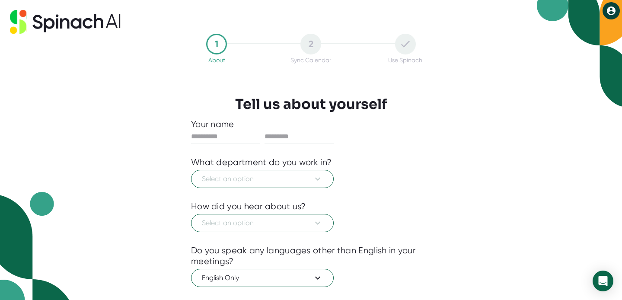
click at [609, 13] on icon at bounding box center [611, 10] width 9 height 9
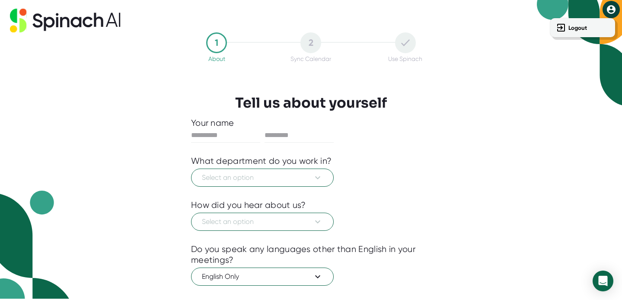
click at [446, 152] on div at bounding box center [311, 150] width 622 height 300
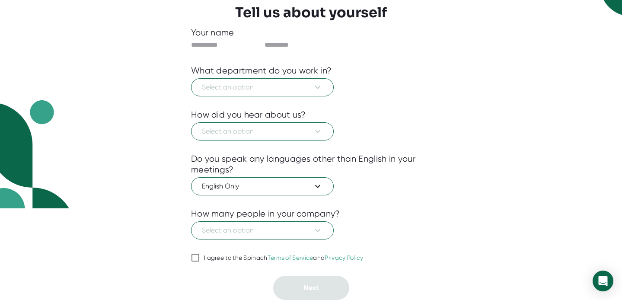
click at [193, 255] on input "I agree to the Spinach Terms of Service and Privacy Policy" at bounding box center [195, 257] width 9 height 10
click at [189, 262] on div "1 About 2 Sync Calendar Use Spinach Tell us about yourself Your name What depar…" at bounding box center [310, 121] width 283 height 358
click at [195, 258] on input "I agree to the Spinach Terms of Service and Privacy Policy" at bounding box center [195, 257] width 9 height 10
checkbox input "false"
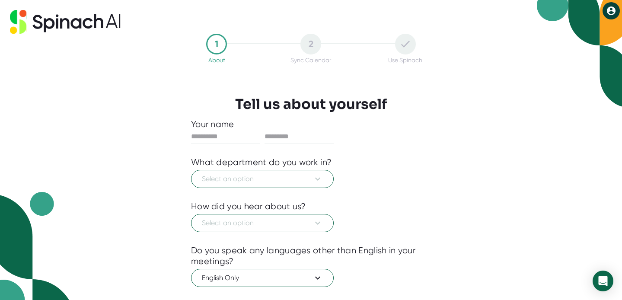
click at [608, 16] on button at bounding box center [610, 10] width 17 height 17
click at [580, 30] on b "Logout" at bounding box center [577, 28] width 19 height 7
type input "******"
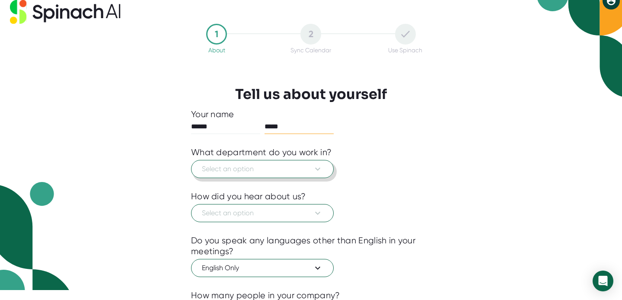
type input "*****"
click at [318, 172] on icon at bounding box center [317, 169] width 10 height 10
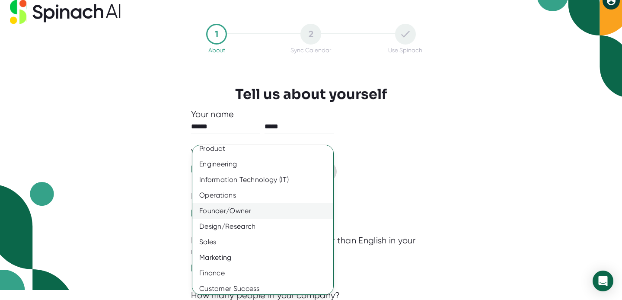
scroll to position [0, 0]
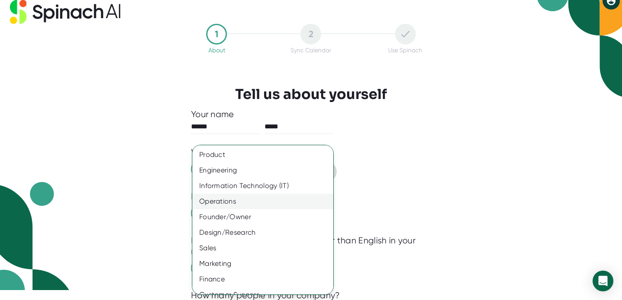
click at [220, 206] on div "Operations" at bounding box center [262, 202] width 141 height 16
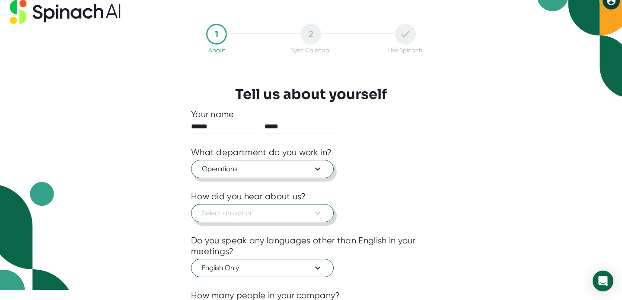
click at [214, 214] on span "Select an option" at bounding box center [262, 213] width 121 height 10
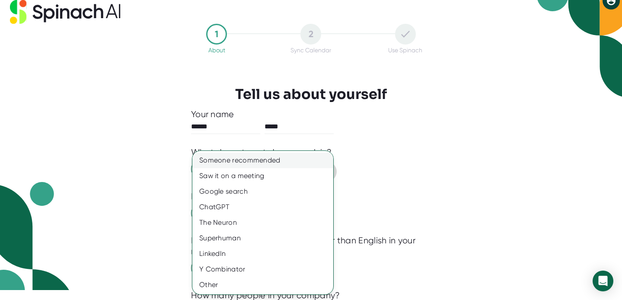
click at [232, 158] on div "Someone recommended" at bounding box center [262, 161] width 141 height 16
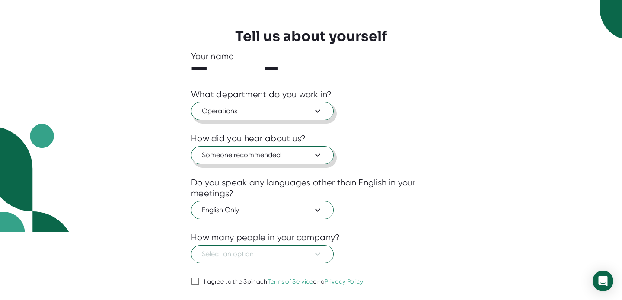
scroll to position [82, 0]
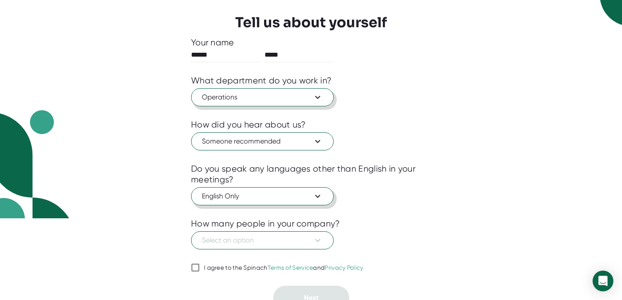
click at [315, 202] on button "English Only" at bounding box center [262, 196] width 143 height 18
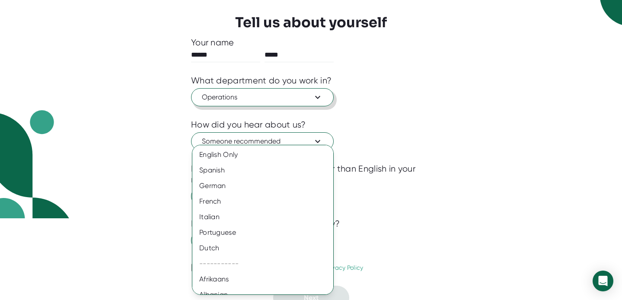
click at [422, 203] on div at bounding box center [311, 150] width 622 height 300
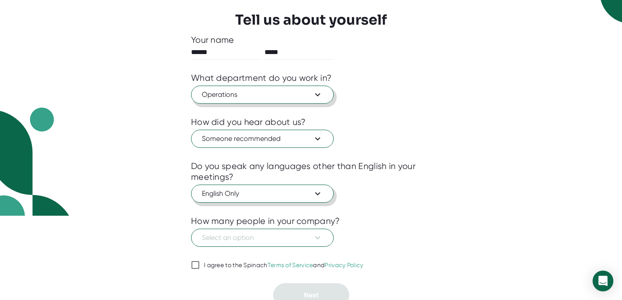
scroll to position [92, 0]
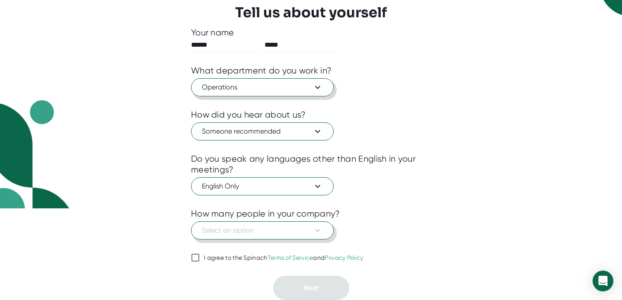
click at [317, 231] on icon at bounding box center [317, 230] width 5 height 3
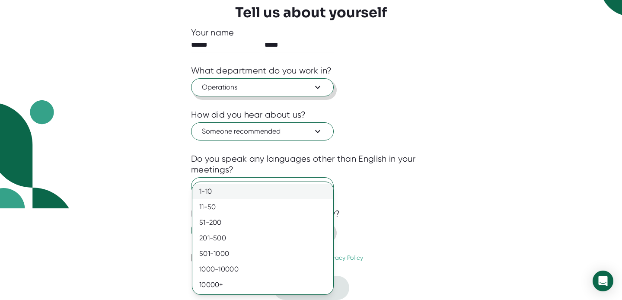
click at [218, 191] on div "1-10" at bounding box center [262, 192] width 141 height 16
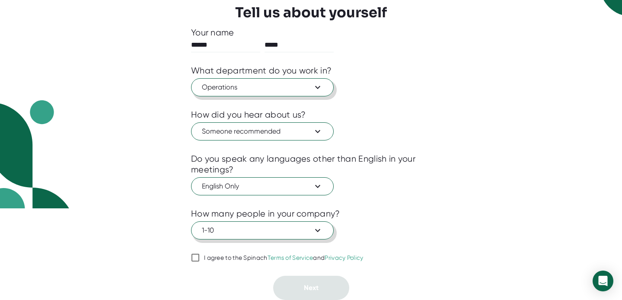
click at [197, 259] on input "I agree to the Spinach Terms of Service and Privacy Policy" at bounding box center [195, 257] width 9 height 10
checkbox input "true"
click at [322, 284] on button "Next" at bounding box center [311, 288] width 76 height 24
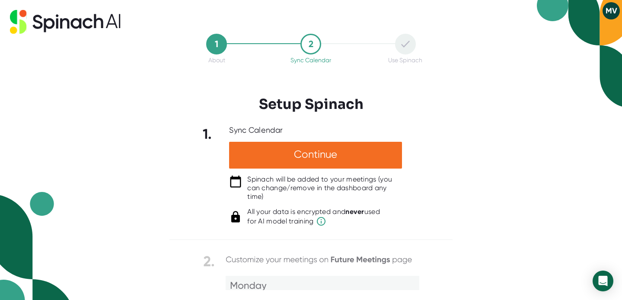
scroll to position [0, 0]
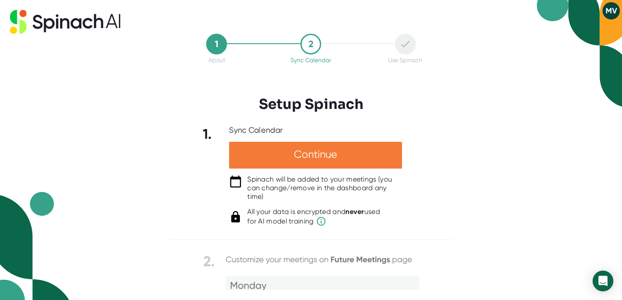
click at [309, 156] on div "Continue" at bounding box center [315, 155] width 173 height 27
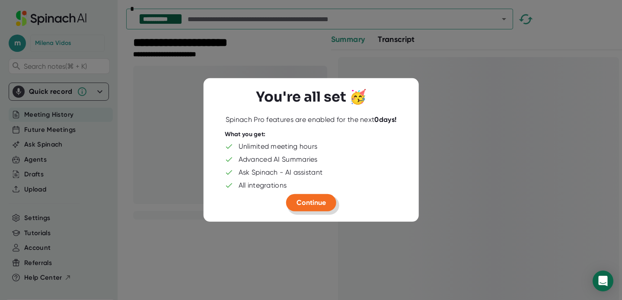
click at [306, 205] on span "Continue" at bounding box center [310, 202] width 29 height 8
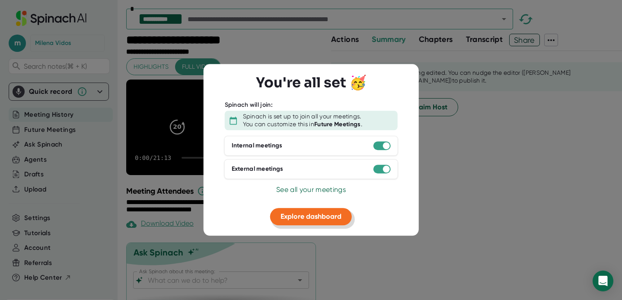
click at [310, 219] on span "Explore dashboard" at bounding box center [310, 216] width 61 height 8
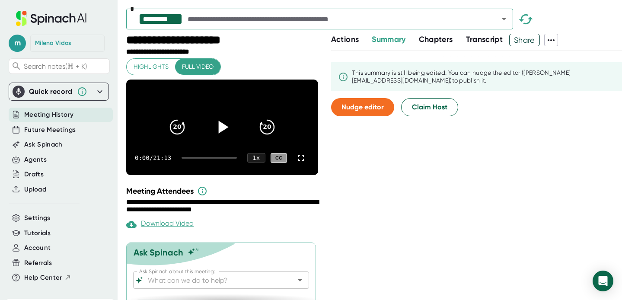
click at [226, 127] on icon at bounding box center [222, 127] width 22 height 22
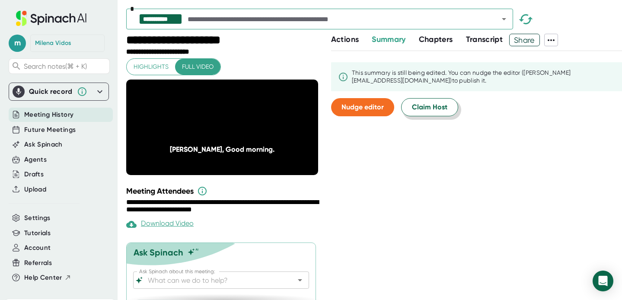
click at [429, 109] on span "Claim Host" at bounding box center [429, 107] width 35 height 10
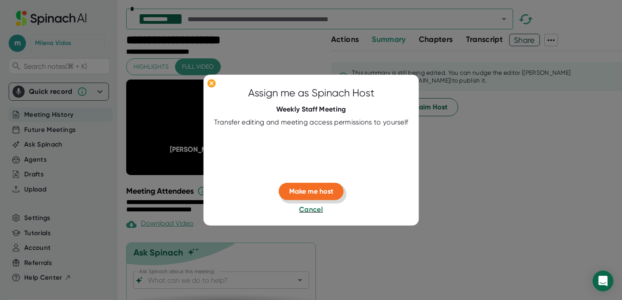
click at [312, 193] on span "Make me host" at bounding box center [311, 191] width 44 height 8
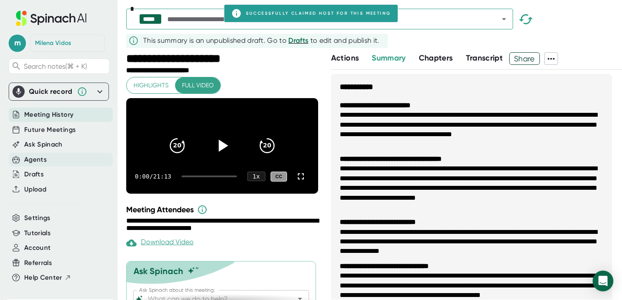
click at [37, 160] on div "Agents" at bounding box center [35, 160] width 22 height 10
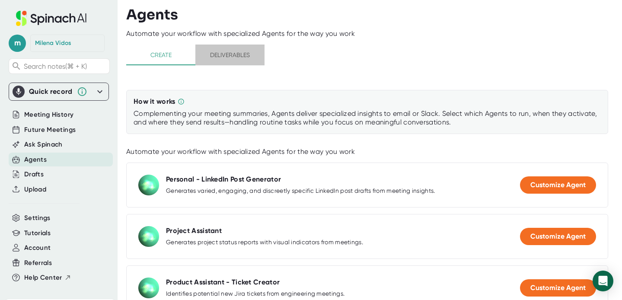
click at [232, 57] on span "Deliverables" at bounding box center [230, 55] width 59 height 11
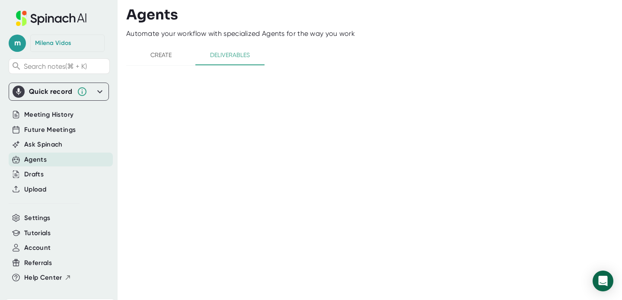
click at [163, 57] on span "Create" at bounding box center [160, 55] width 59 height 11
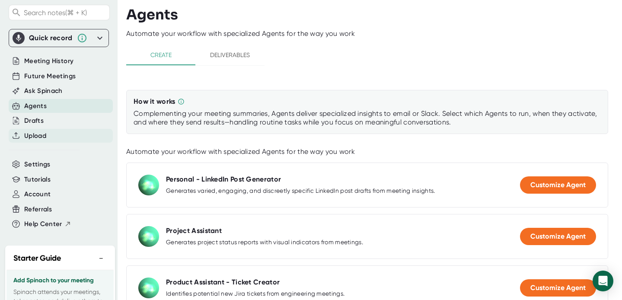
scroll to position [57, 0]
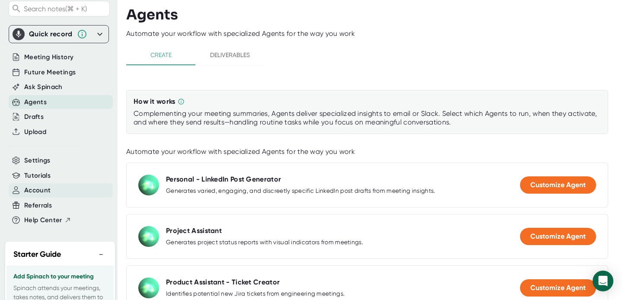
click at [39, 189] on span "Account" at bounding box center [37, 190] width 26 height 10
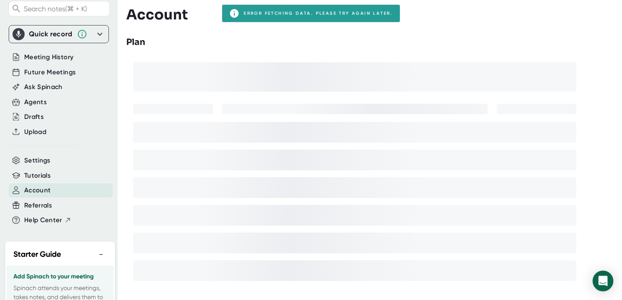
scroll to position [41, 0]
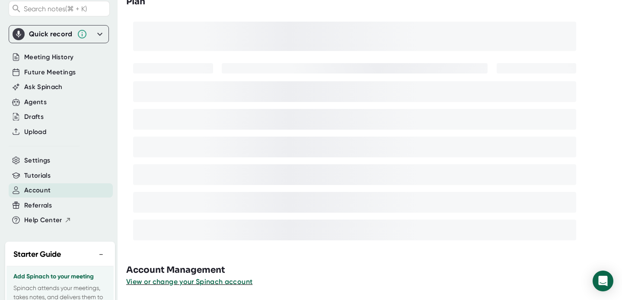
click at [103, 35] on icon at bounding box center [100, 34] width 10 height 10
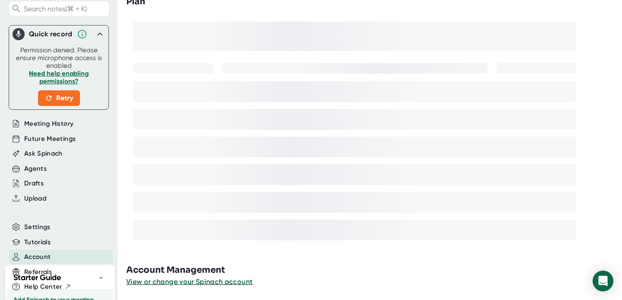
click at [99, 35] on icon at bounding box center [100, 34] width 10 height 10
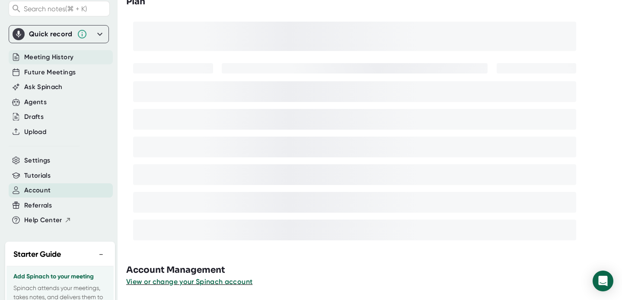
click at [52, 55] on span "Meeting History" at bounding box center [48, 57] width 49 height 10
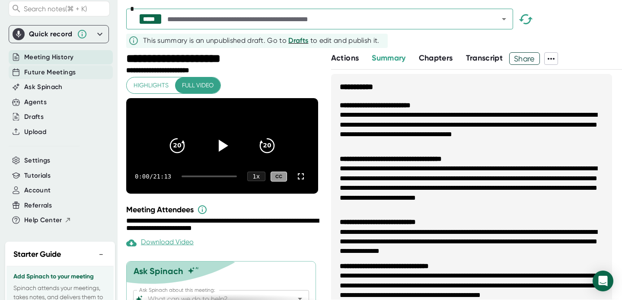
click at [49, 73] on span "Future Meetings" at bounding box center [49, 72] width 51 height 10
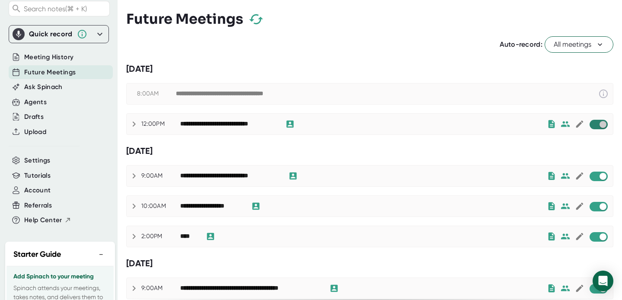
click at [597, 124] on input "checkbox" at bounding box center [602, 125] width 25 height 8
checkbox input "true"
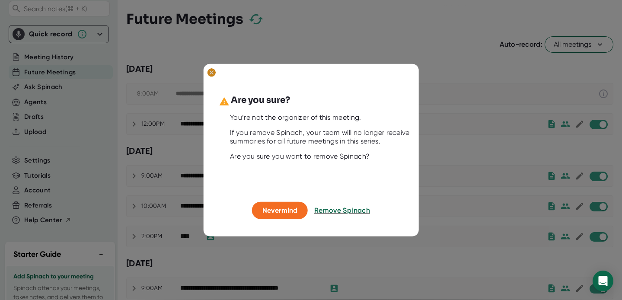
click at [213, 73] on ellipse at bounding box center [211, 72] width 8 height 9
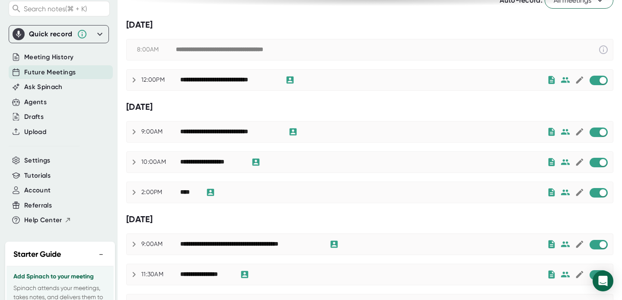
scroll to position [52, 0]
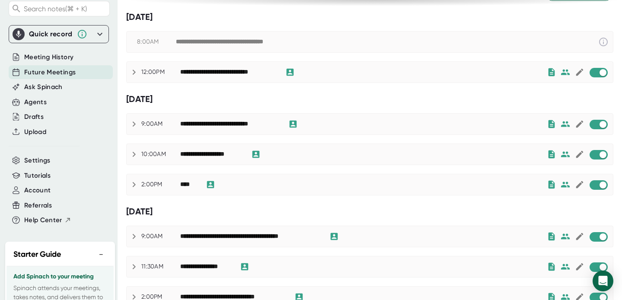
click at [134, 184] on icon at bounding box center [134, 184] width 10 height 10
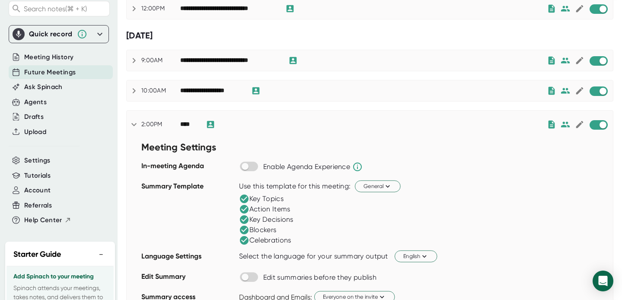
scroll to position [116, 0]
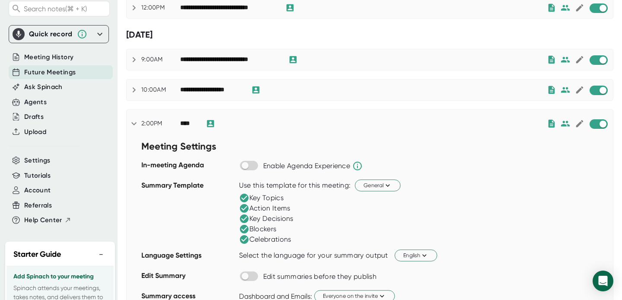
click at [132, 122] on icon at bounding box center [134, 123] width 10 height 10
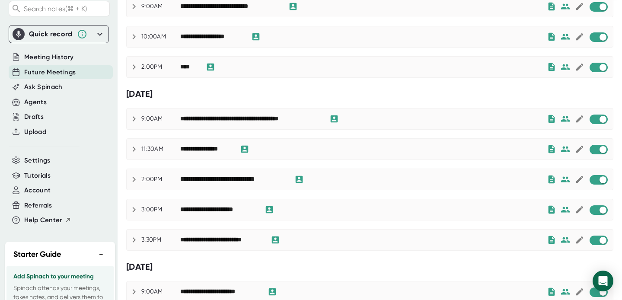
scroll to position [170, 0]
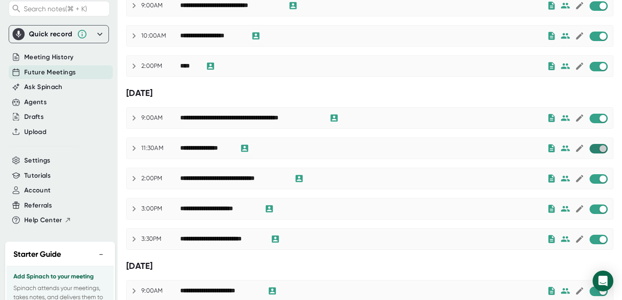
click at [599, 150] on input "checkbox" at bounding box center [602, 149] width 25 height 8
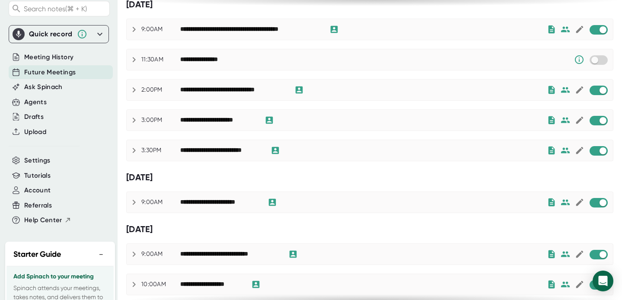
scroll to position [272, 0]
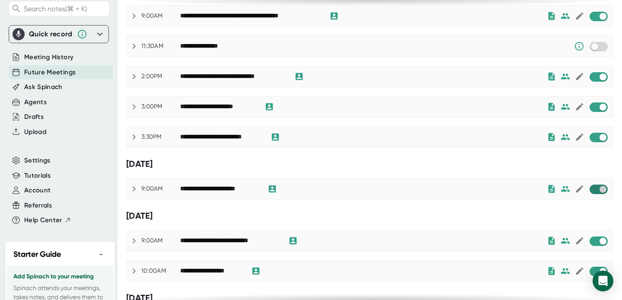
click at [599, 188] on input "checkbox" at bounding box center [602, 189] width 25 height 8
checkbox input "true"
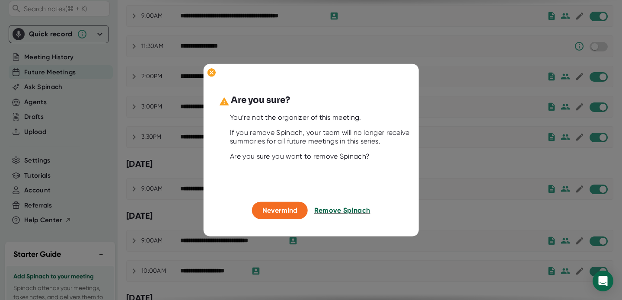
click at [327, 212] on span "Remove Spinach" at bounding box center [342, 210] width 56 height 8
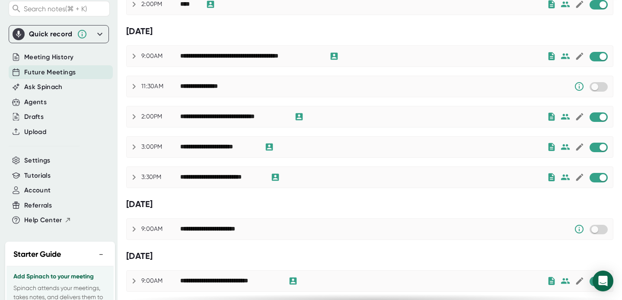
scroll to position [233, 0]
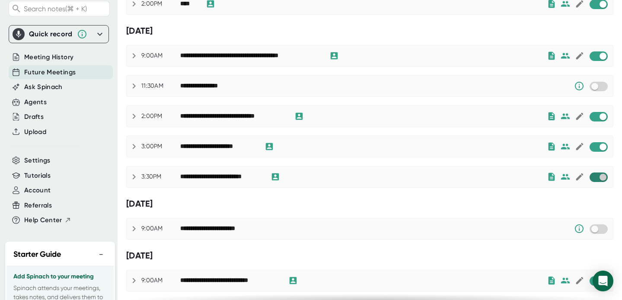
click at [595, 178] on input "checkbox" at bounding box center [602, 177] width 25 height 8
checkbox input "true"
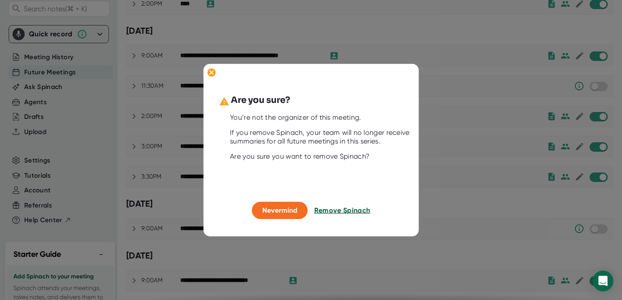
click at [335, 209] on span "Remove Spinach" at bounding box center [342, 210] width 56 height 8
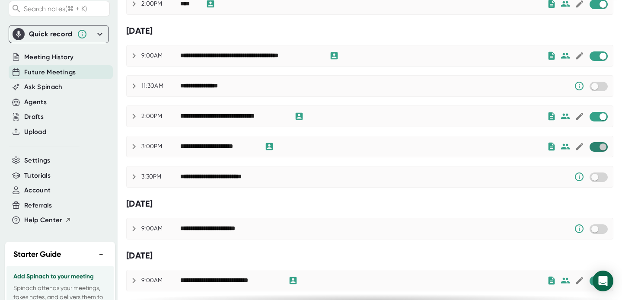
click at [599, 147] on input "checkbox" at bounding box center [602, 147] width 25 height 8
checkbox input "true"
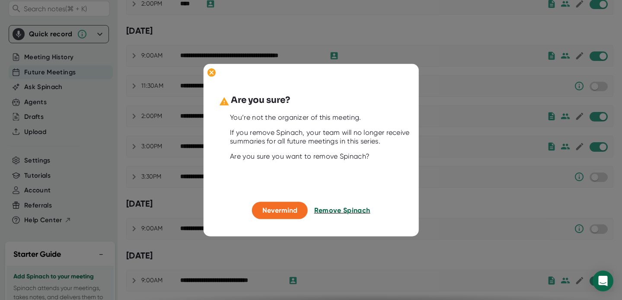
click at [328, 211] on span "Remove Spinach" at bounding box center [342, 210] width 56 height 8
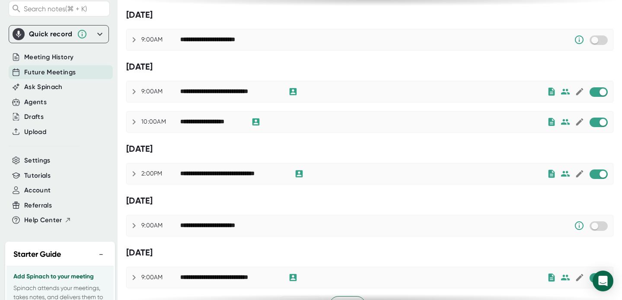
scroll to position [628, 0]
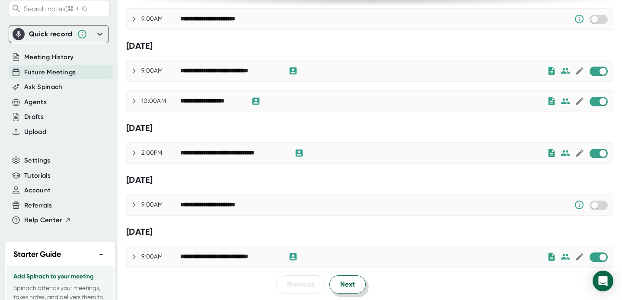
click at [358, 282] on button "Next" at bounding box center [347, 284] width 36 height 18
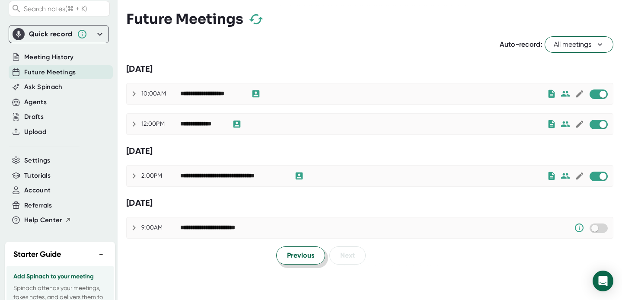
click at [295, 254] on span "Previous" at bounding box center [300, 255] width 27 height 10
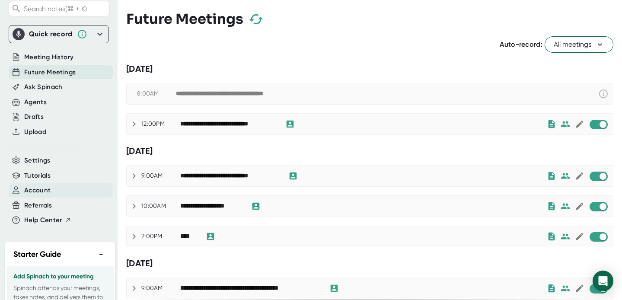
click at [36, 192] on span "Account" at bounding box center [37, 190] width 26 height 10
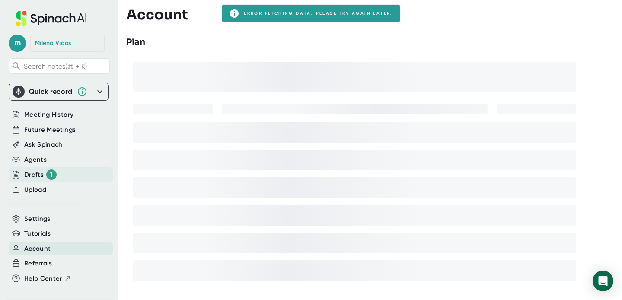
click at [32, 175] on div "Drafts 1" at bounding box center [40, 174] width 32 height 10
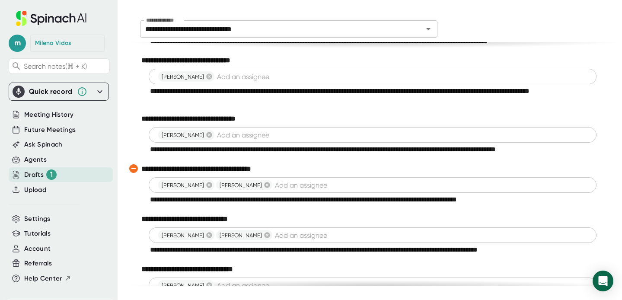
scroll to position [1323, 0]
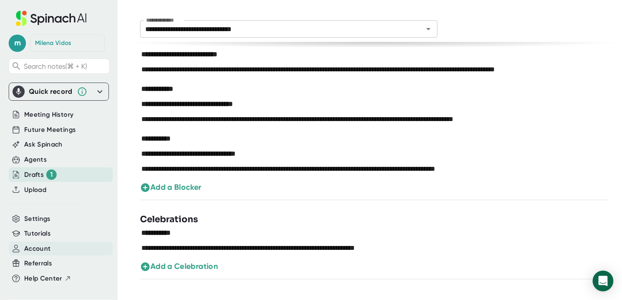
click at [41, 251] on span "Account" at bounding box center [37, 249] width 26 height 10
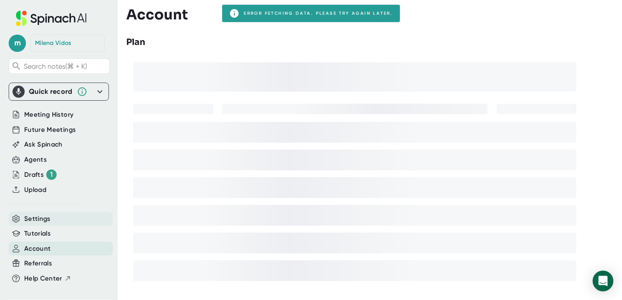
click at [38, 216] on span "Settings" at bounding box center [37, 219] width 26 height 10
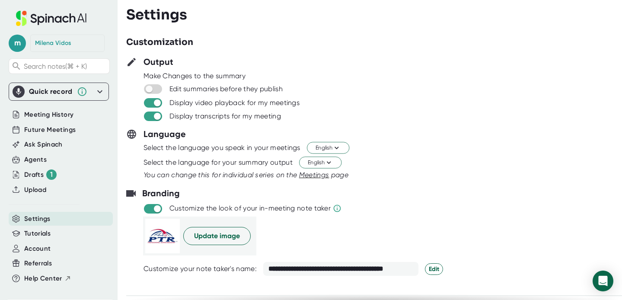
click at [63, 43] on div "Milena Vidos" at bounding box center [53, 43] width 36 height 8
click at [20, 46] on span "m" at bounding box center [17, 43] width 17 height 17
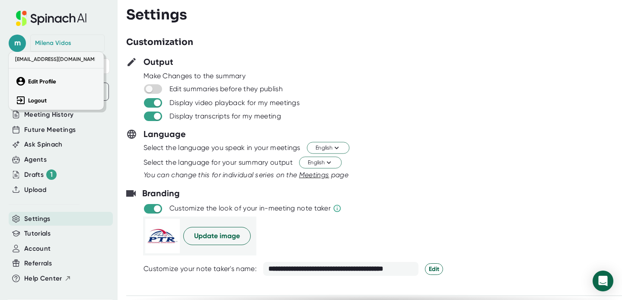
click at [66, 41] on div at bounding box center [311, 150] width 622 height 300
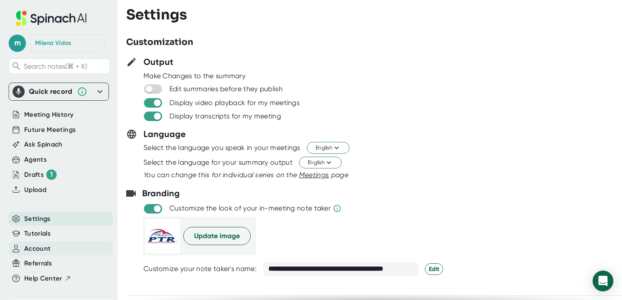
click at [36, 252] on span "Account" at bounding box center [37, 249] width 26 height 10
